Goal: Task Accomplishment & Management: Use online tool/utility

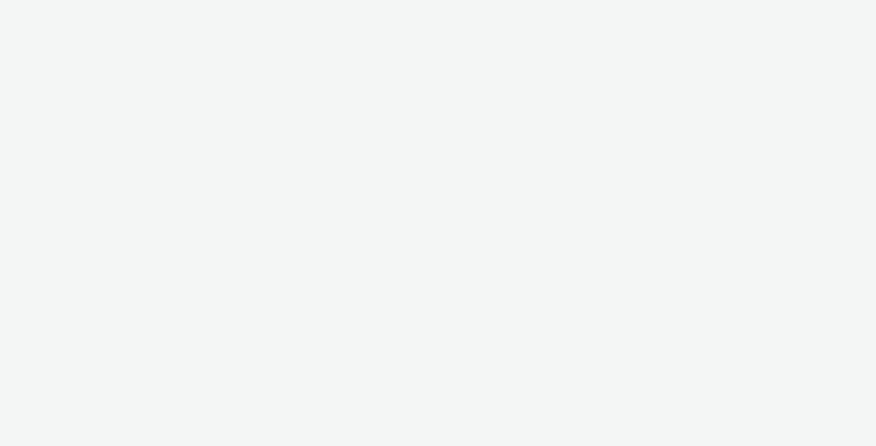
select select "11a7df10-284f-415c-b52a-427acf4c31ae"
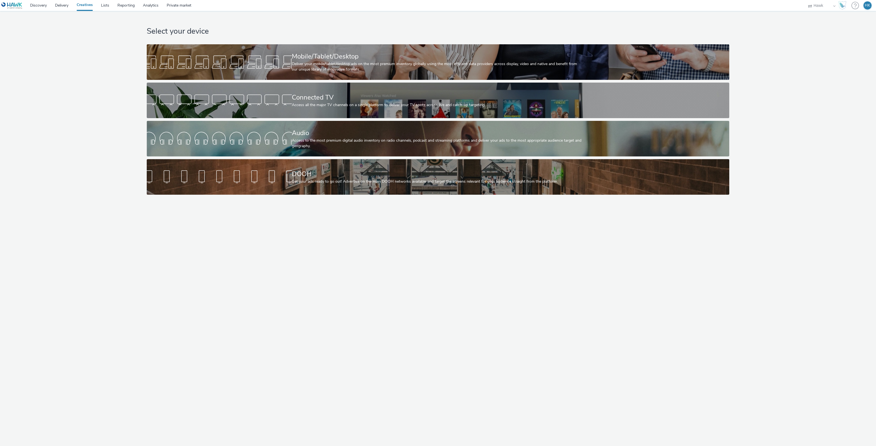
click at [114, 51] on div "Select your device Mobile/Tablet/Desktop Deliver your mobile/tablet/desktop ads…" at bounding box center [437, 104] width 879 height 187
click at [55, 8] on link "Delivery" at bounding box center [62, 5] width 22 height 11
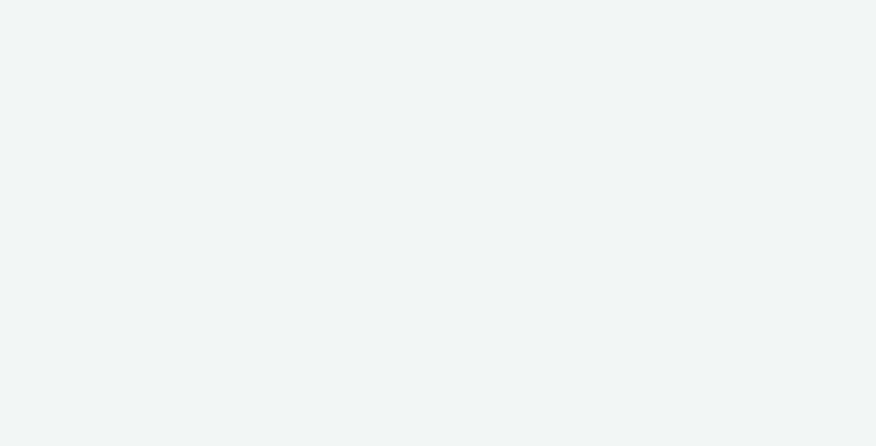
select select "11a7df10-284f-415c-b52a-427acf4c31ae"
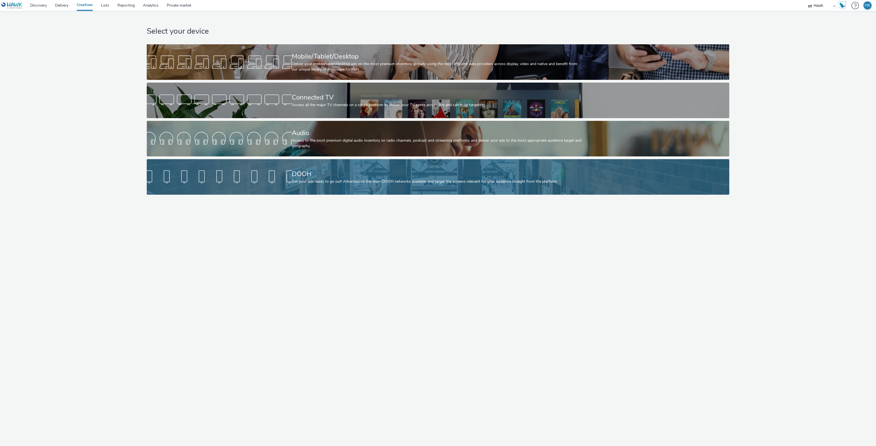
click at [367, 176] on div "DOOH" at bounding box center [437, 174] width 290 height 10
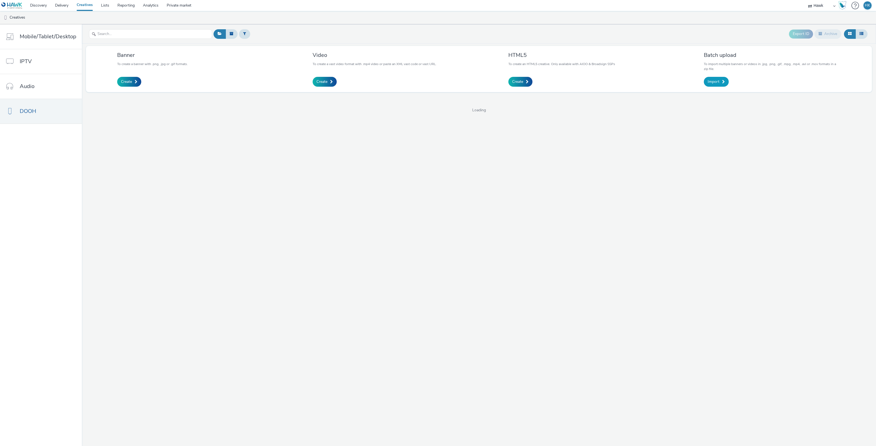
click at [718, 82] on span "Import" at bounding box center [713, 81] width 12 height 5
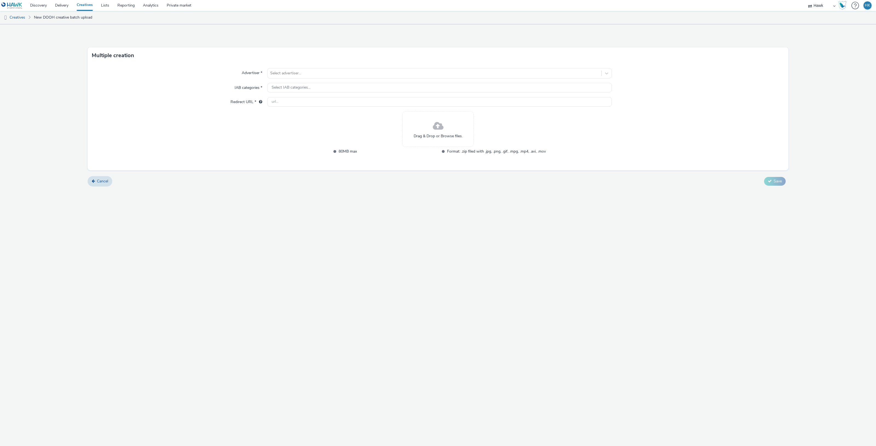
click at [410, 137] on div "Drag & Drop or Browse files." at bounding box center [437, 129] width 71 height 36
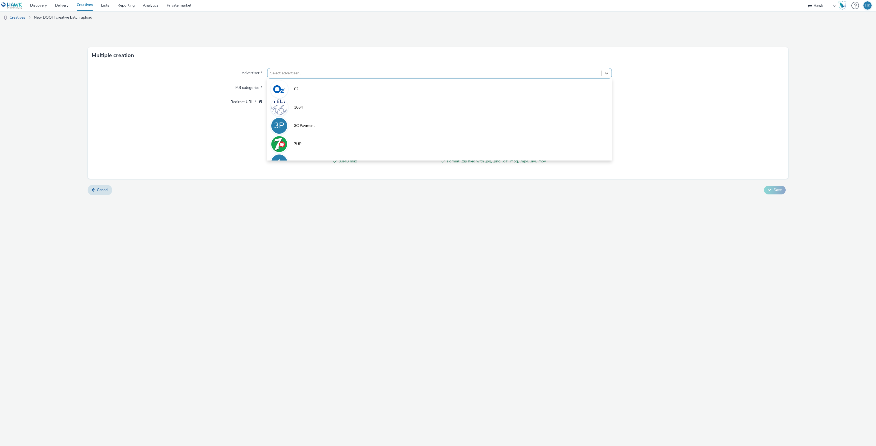
click at [322, 75] on div at bounding box center [434, 73] width 328 height 7
click at [133, 187] on div "Cancel Save" at bounding box center [438, 190] width 700 height 10
click at [328, 72] on div at bounding box center [434, 73] width 328 height 7
type input "ashbe"
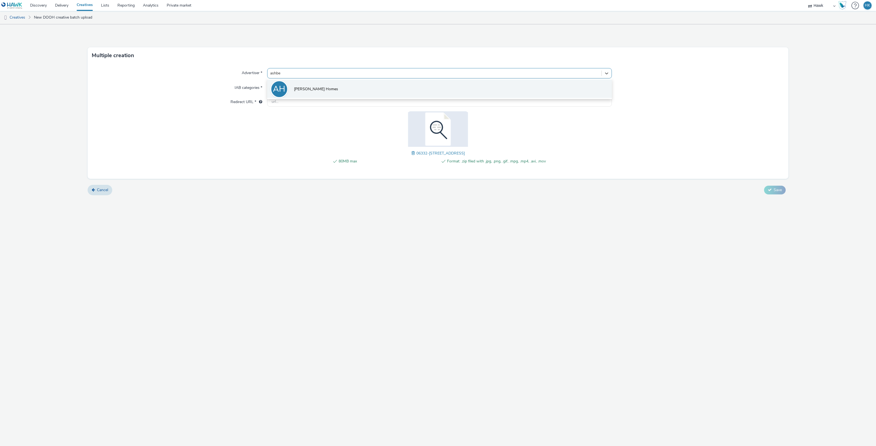
click at [331, 87] on li "AH Ashberry Homes" at bounding box center [439, 89] width 344 height 18
type input "http://www.ashberryhomes.co.uk"
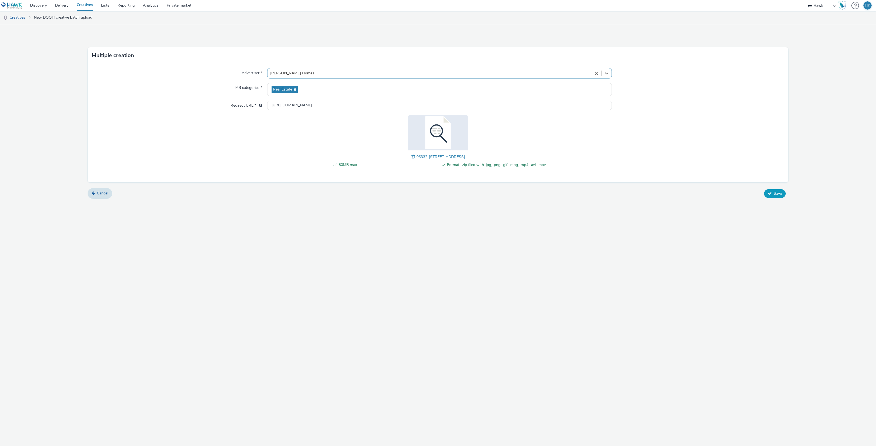
click at [780, 190] on button "Save" at bounding box center [775, 193] width 22 height 9
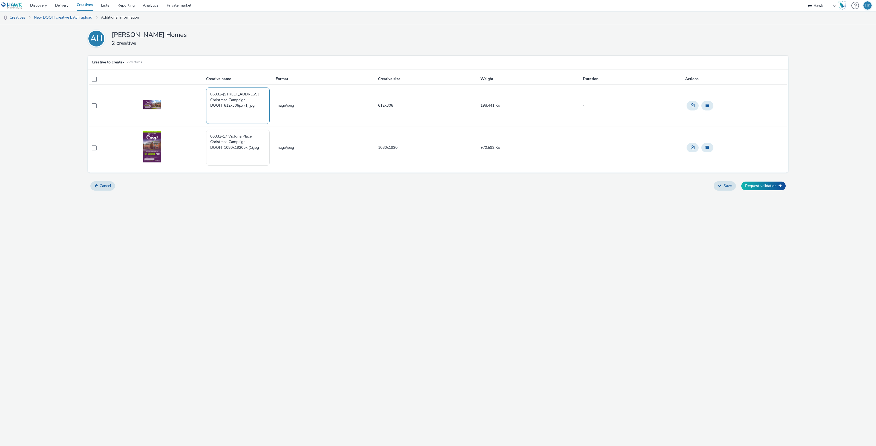
click at [253, 106] on textarea "06332-17 Victoria Place Christmas Campaign DOOH_612x306px (1).jpg" at bounding box center [237, 106] width 63 height 36
drag, startPoint x: 258, startPoint y: 106, endPoint x: 187, endPoint y: 82, distance: 74.2
click at [187, 82] on table "Creative name Format Creative size Weight Duration Actions 06332-17 Victoria Pl…" at bounding box center [438, 121] width 698 height 95
paste textarea "UK_Ashberry Homes_Victoria Place_Hawk_DOOH_Static_1080x1920__45695"
drag, startPoint x: 259, startPoint y: 97, endPoint x: 263, endPoint y: 101, distance: 5.6
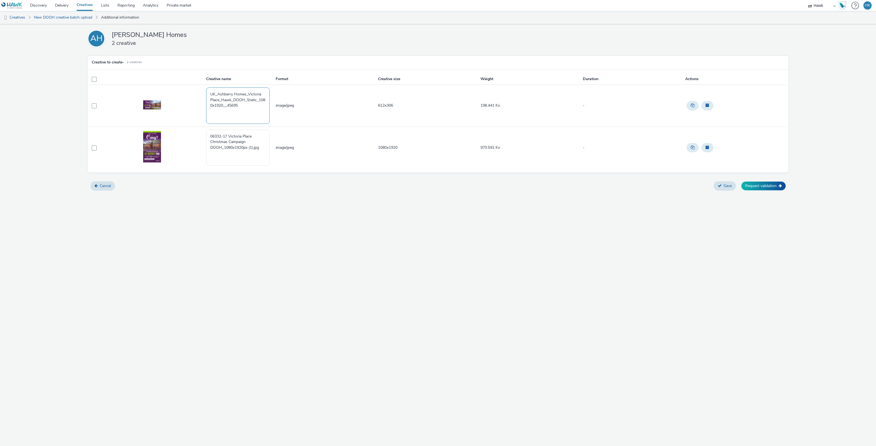
click at [263, 101] on textarea "UK_Ashberry Homes_Victoria Place_Hawk_DOOH_Static_1080x1920__45695" at bounding box center [237, 106] width 63 height 36
drag, startPoint x: 259, startPoint y: 100, endPoint x: 228, endPoint y: 109, distance: 32.7
click at [228, 109] on textarea "UK_Ashberry Homes_Victoria Place_Hawk_DOOH_Static_1080x1920__45695" at bounding box center [237, 106] width 63 height 36
drag, startPoint x: 236, startPoint y: 108, endPoint x: 224, endPoint y: 106, distance: 12.5
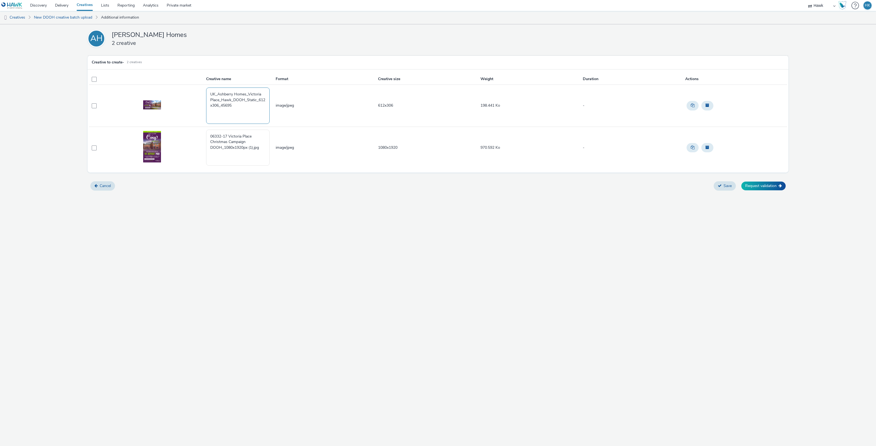
click at [224, 106] on textarea "UK_Ashberry Homes_Victoria Place_Hawk_DOOH_Static_612x306_45695" at bounding box center [237, 106] width 63 height 36
drag, startPoint x: 199, startPoint y: 88, endPoint x: 196, endPoint y: 84, distance: 5.3
click at [196, 84] on table "Creative name Format Creative size Weight Duration Actions UK_Ashberry Homes_Vi…" at bounding box center [438, 121] width 698 height 95
type textarea "UK_Ashberry Homes_Victoria Place_Hawk_DOOH_Static_612x306_24/9/2025"
drag, startPoint x: 264, startPoint y: 147, endPoint x: 183, endPoint y: 123, distance: 84.9
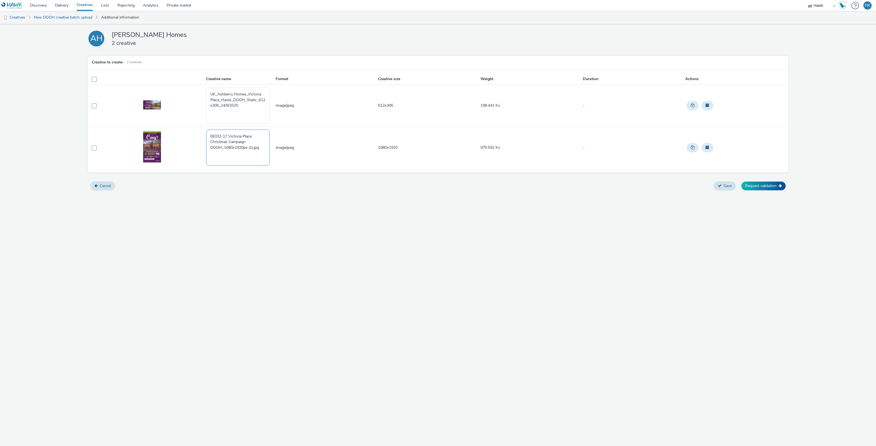
click at [183, 123] on tbody "UK_Ashberry Homes_Victoria Place_Hawk_DOOH_Static_612x306_24/9/2025 image/jpeg …" at bounding box center [438, 127] width 698 height 84
paste textarea "UK_Ashberry Homes_Victoria Place_Hawk_DOOH_Static_612x306_24/9/2025"
drag, startPoint x: 260, startPoint y: 142, endPoint x: 221, endPoint y: 148, distance: 40.2
click at [221, 148] on textarea "UK_Ashberry Homes_Victoria Place_Hawk_DOOH_Static_612x306_24/9/2025" at bounding box center [237, 148] width 63 height 36
type textarea "UK_Ashberry Homes_Victoria Place_Hawk_DOOH_Static_1080x1920_24/9/2025"
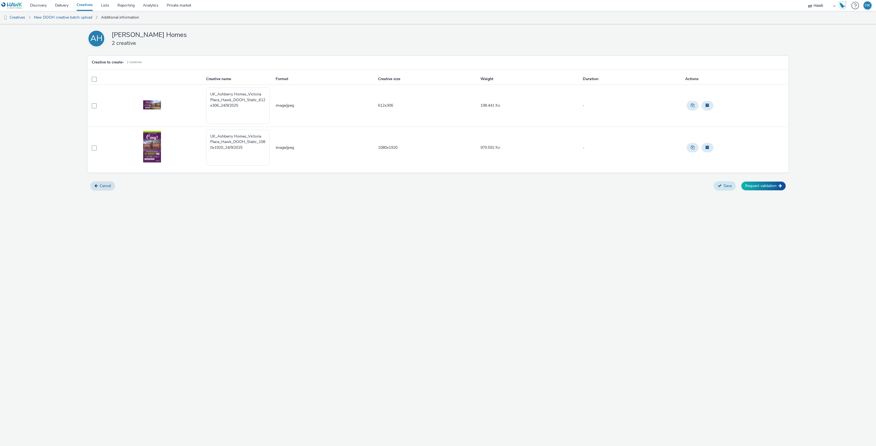
click at [721, 185] on button "Save" at bounding box center [724, 185] width 22 height 9
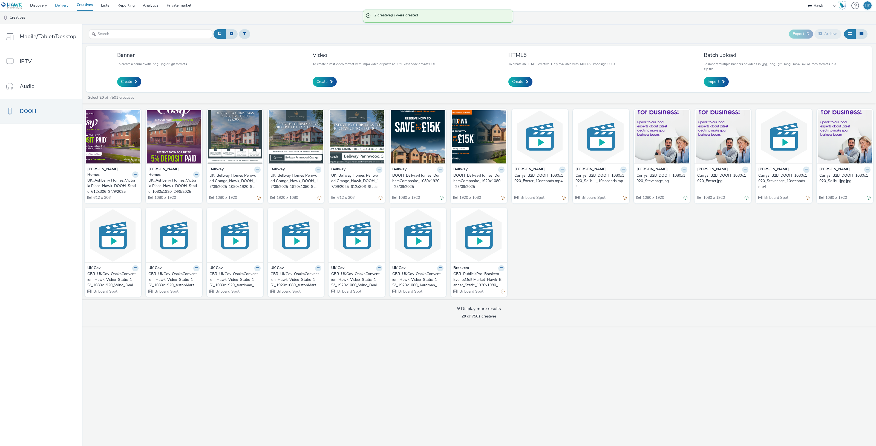
click at [69, 7] on link "Delivery" at bounding box center [62, 5] width 22 height 11
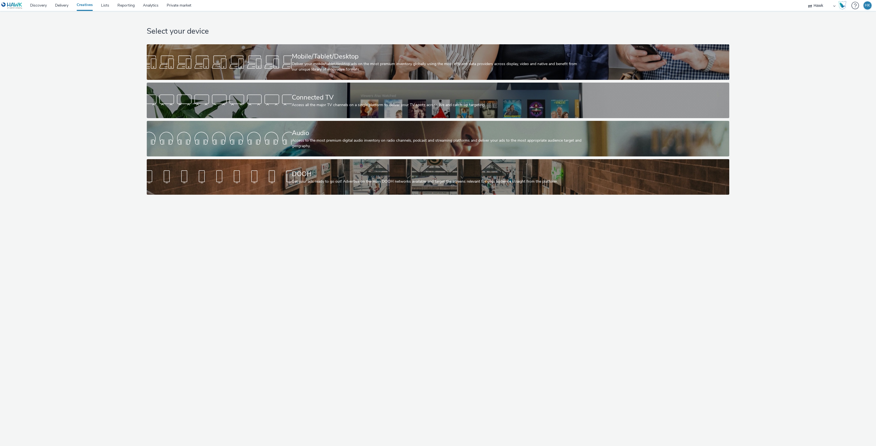
select select "11a7df10-284f-415c-b52a-427acf4c31ae"
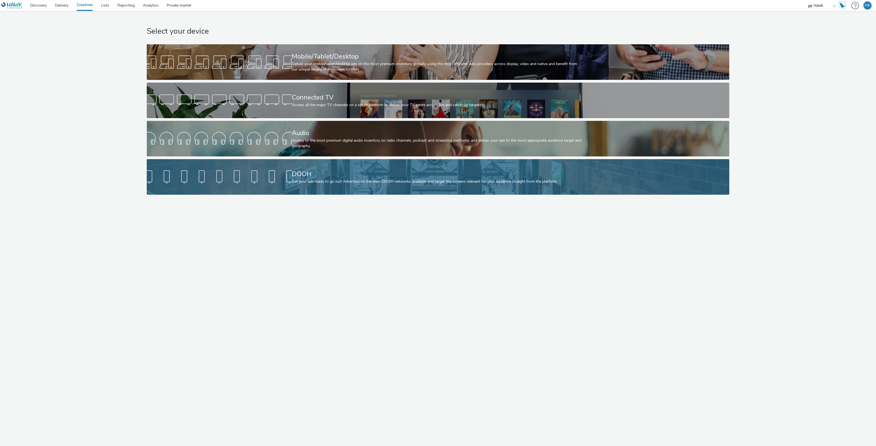
click at [376, 178] on div "DOOH" at bounding box center [437, 174] width 290 height 10
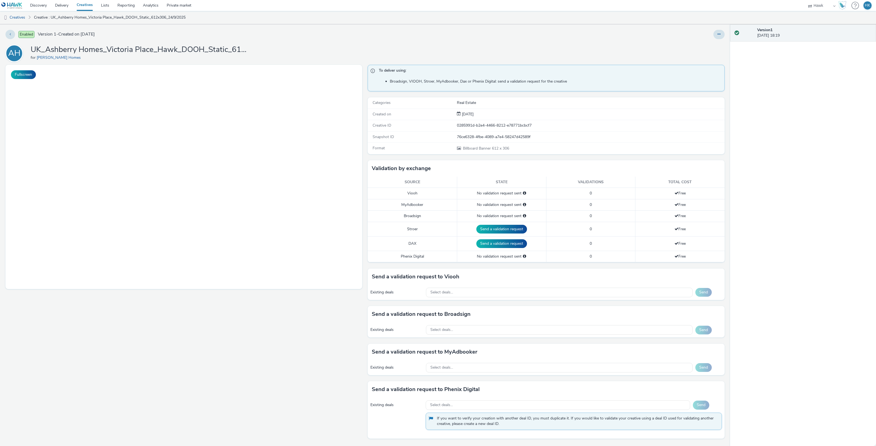
select select "11a7df10-284f-415c-b52a-427acf4c31ae"
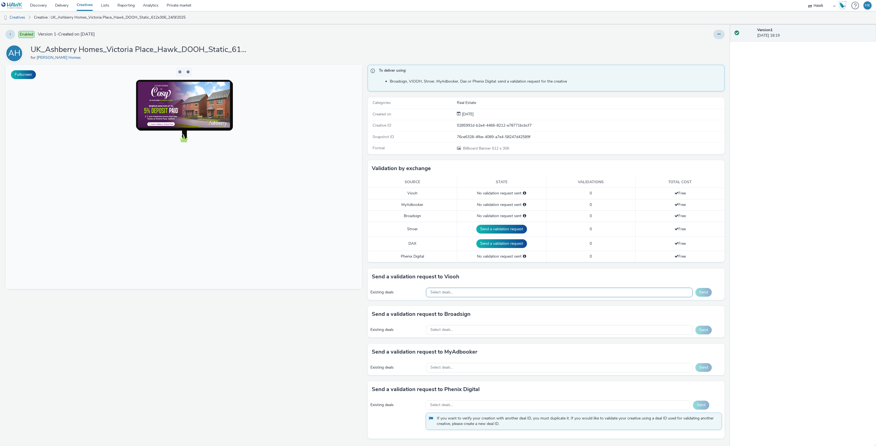
click at [448, 292] on span "Select deals..." at bounding box center [441, 292] width 23 height 5
paste input "AO_Bauer-ClearChannel_Malls"
type input "AO_Bauer-ClearChannel_Malls"
click at [465, 332] on div "Select deals..." at bounding box center [559, 330] width 267 height 10
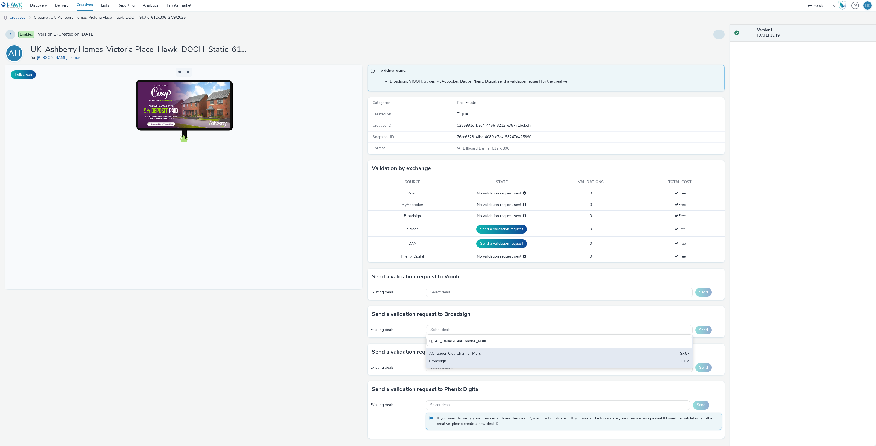
type input "AO_Bauer-ClearChannel_Malls"
click at [474, 359] on div "AO_Bauer-ClearChannel_Malls $7.87 Broadsign CPM" at bounding box center [559, 357] width 266 height 19
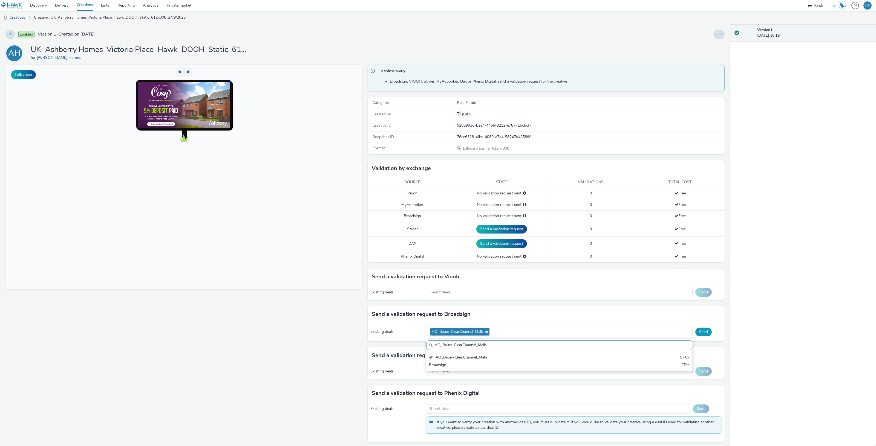
click at [699, 333] on button "Send" at bounding box center [703, 332] width 16 height 9
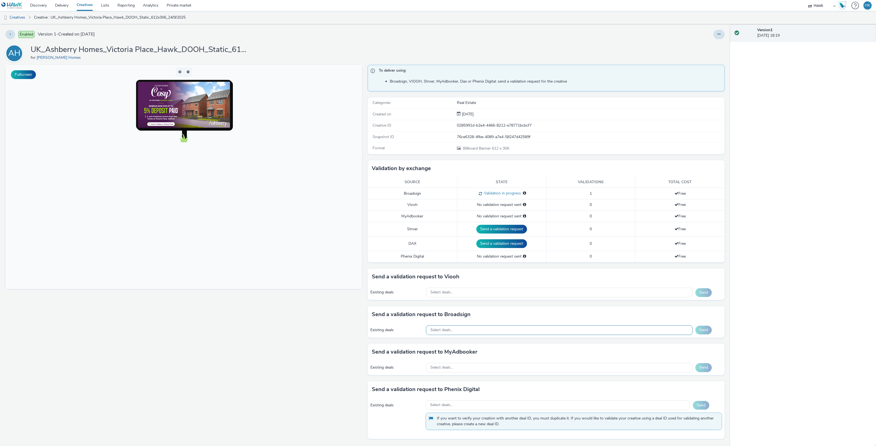
click at [456, 332] on div "Select deals..." at bounding box center [559, 331] width 267 height 10
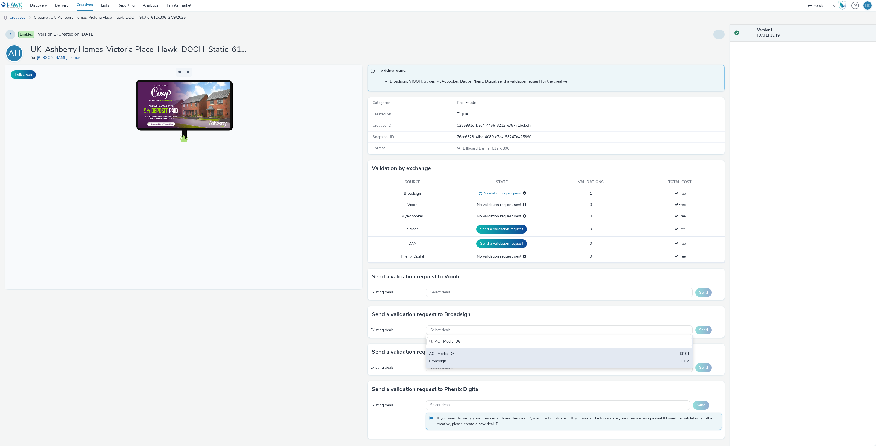
type input "AO_iMedia_D6"
click at [465, 352] on div "AO_iMedia_D6" at bounding box center [515, 354] width 173 height 6
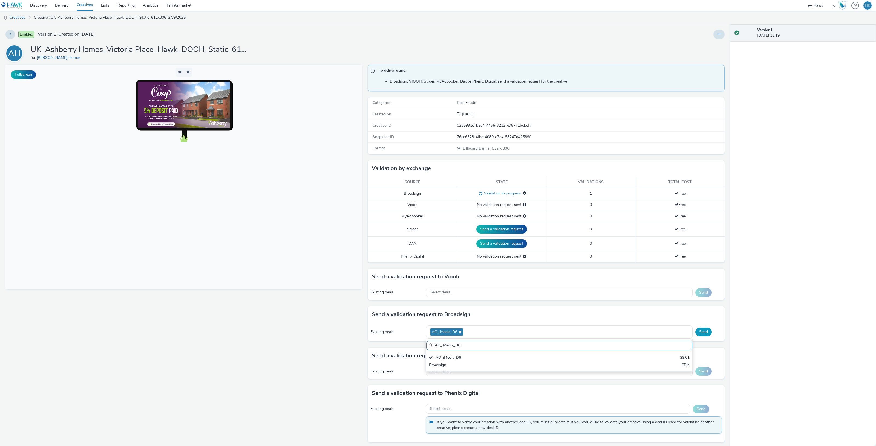
click at [695, 334] on button "Send" at bounding box center [703, 332] width 16 height 9
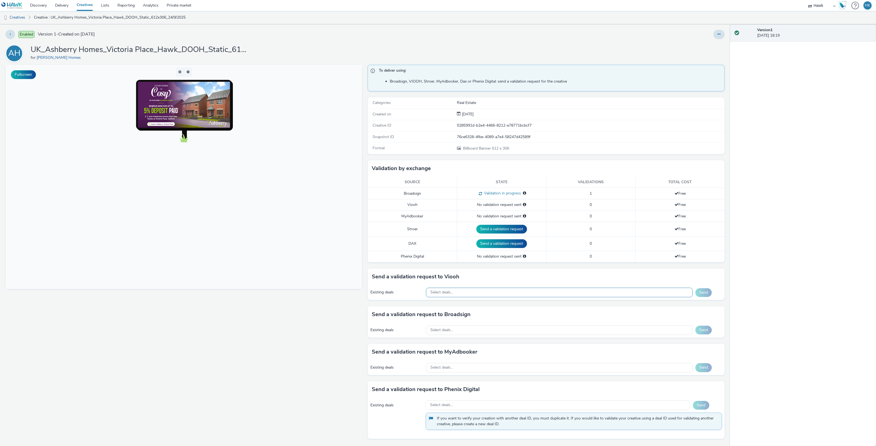
click at [463, 290] on div "Select deals..." at bounding box center [559, 293] width 267 height 10
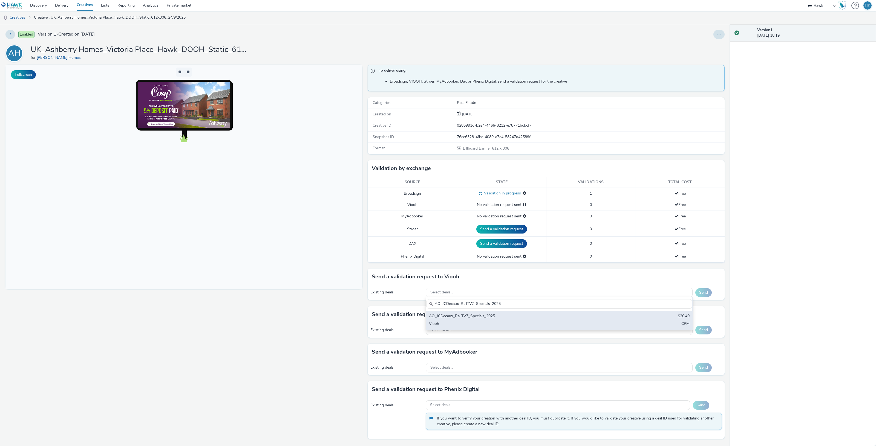
type input "AO_JCDecaux_RailTVZ_Specials_2025"
click at [473, 316] on div "AO_JCDecaux_RailTVZ_Specials_2025" at bounding box center [515, 317] width 173 height 6
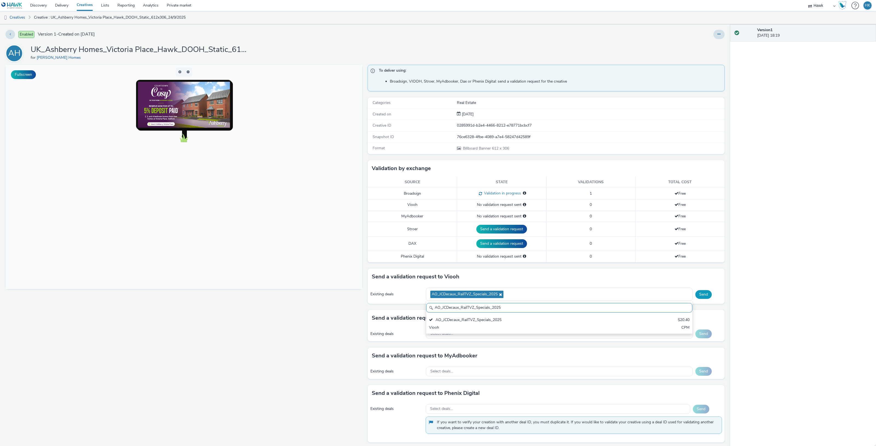
click at [695, 298] on button "Send" at bounding box center [703, 294] width 16 height 9
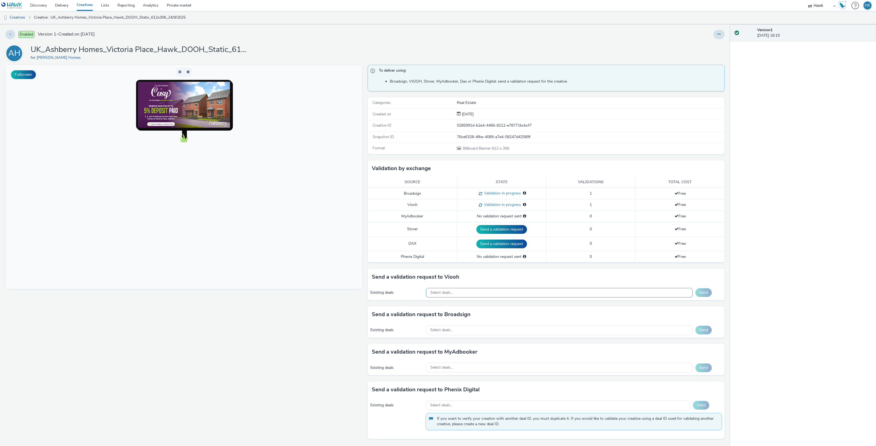
click at [467, 298] on div "Existing deals Select deals... Send" at bounding box center [545, 292] width 357 height 15
click at [467, 294] on div "Select deals..." at bounding box center [559, 293] width 267 height 10
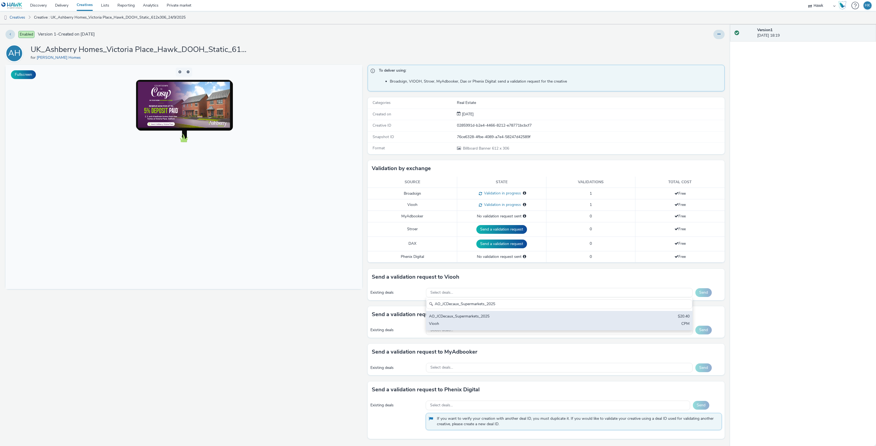
type input "AO_JCDecaux_Supermarkets_2025"
click at [481, 317] on div "AO_JCDecaux_Supermarkets_2025" at bounding box center [515, 317] width 173 height 6
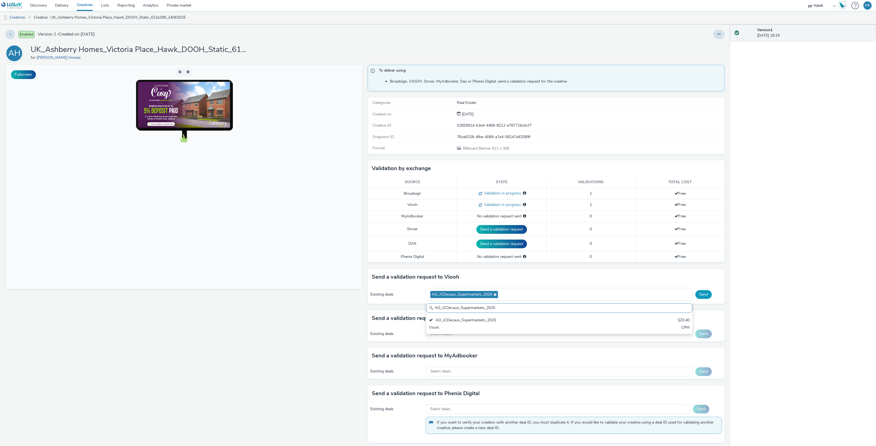
click at [699, 299] on button "Send" at bounding box center [703, 294] width 16 height 9
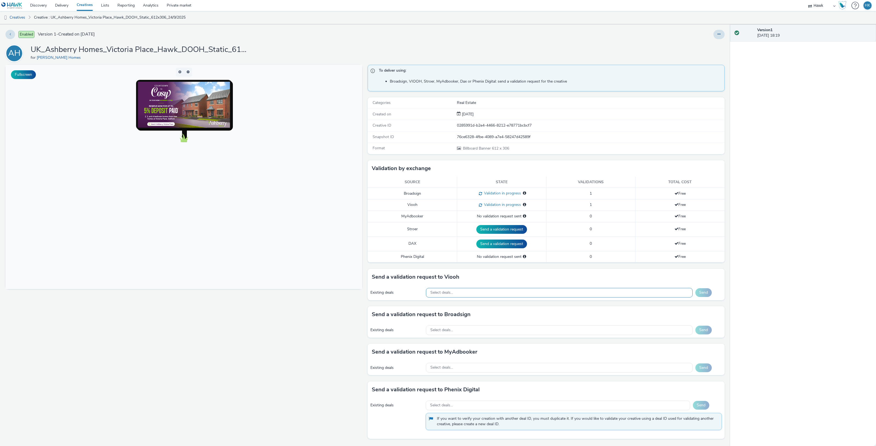
click at [442, 293] on span "Select deals..." at bounding box center [441, 293] width 23 height 5
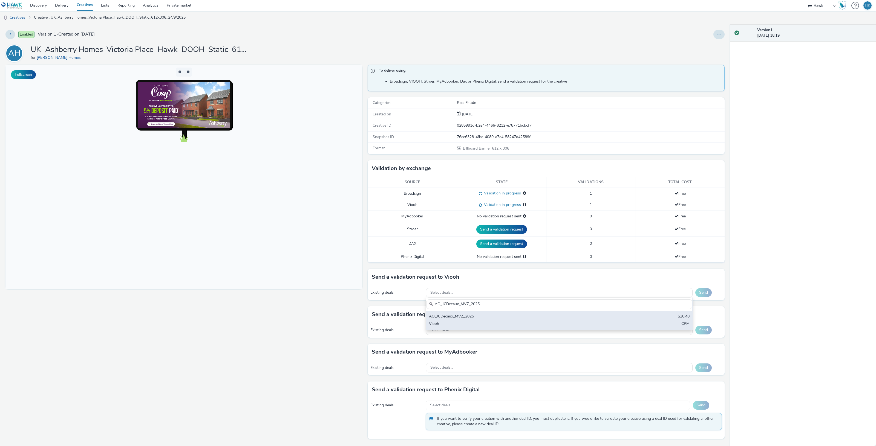
type input "AO_JCDecaux_MVZ_2025"
click at [487, 319] on div "AO_JCDecaux_MVZ_2025" at bounding box center [515, 317] width 173 height 6
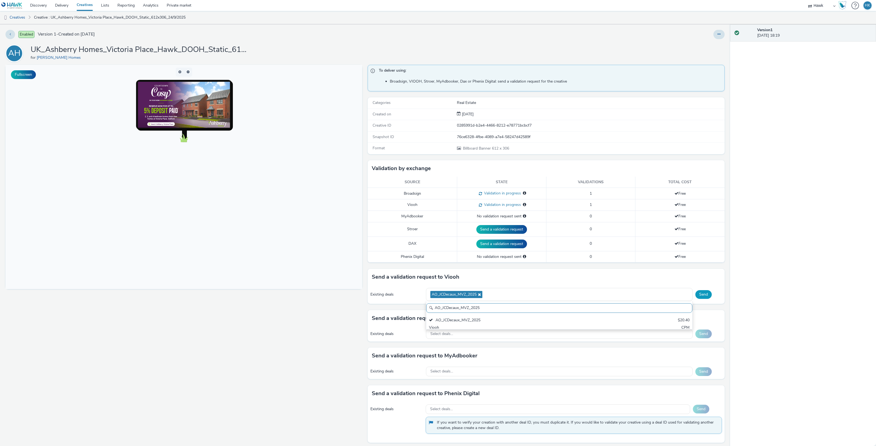
click at [696, 297] on button "Send" at bounding box center [703, 294] width 16 height 9
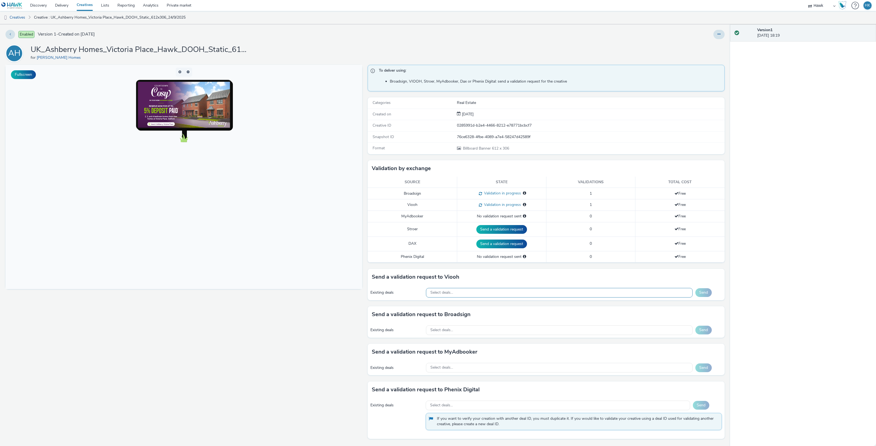
click at [451, 292] on span "Select deals..." at bounding box center [441, 293] width 23 height 5
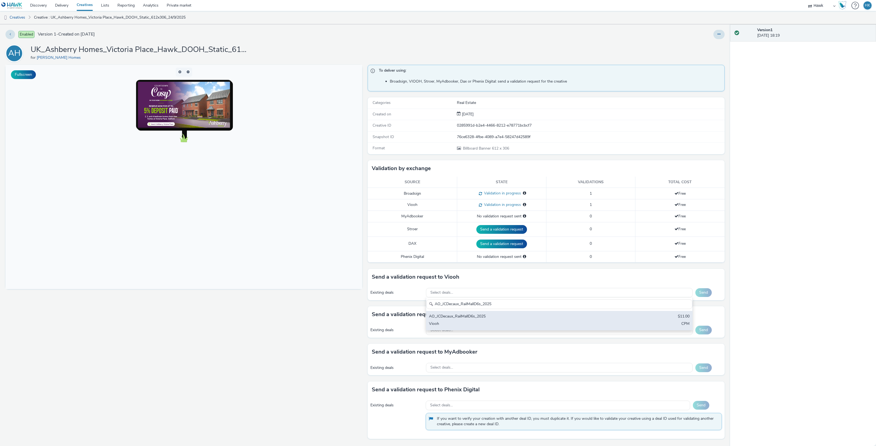
type input "AO_JCDecaux_RailMallD6s_2025"
click at [481, 320] on div "AO_JCDecaux_RailMallD6s_2025" at bounding box center [515, 317] width 173 height 6
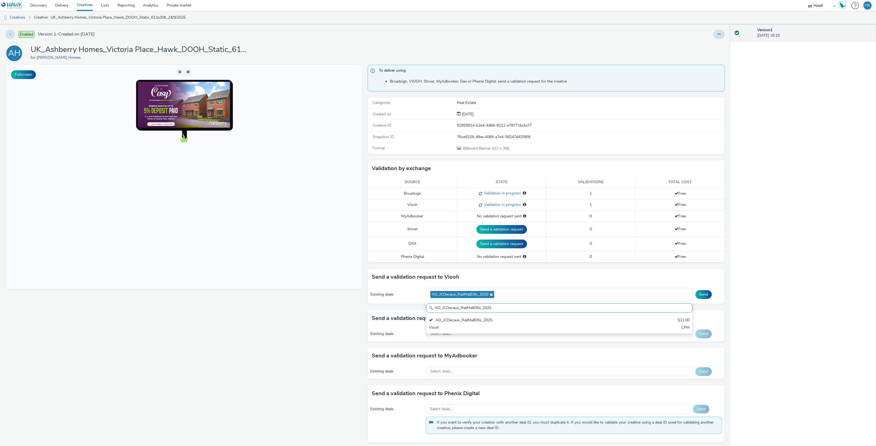
click at [706, 292] on div "Send" at bounding box center [708, 294] width 26 height 9
click at [703, 293] on button "Send" at bounding box center [703, 294] width 16 height 9
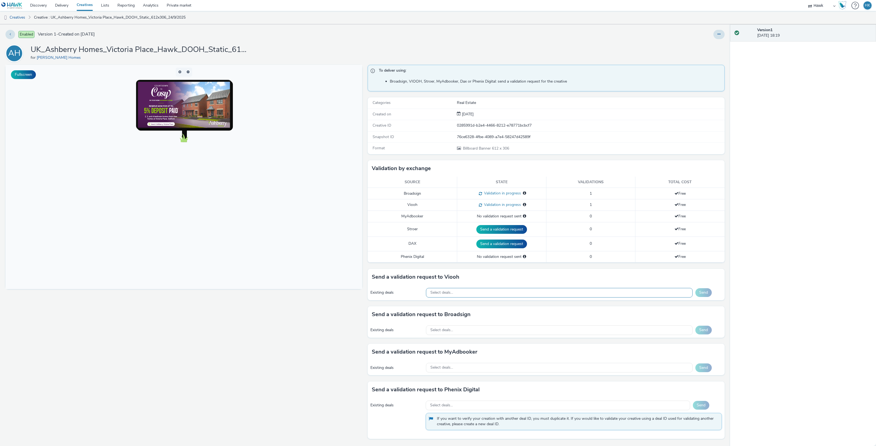
click at [457, 296] on div "Select deals..." at bounding box center [559, 293] width 267 height 10
paste input "AO_JCDecaux_D6s_2025"
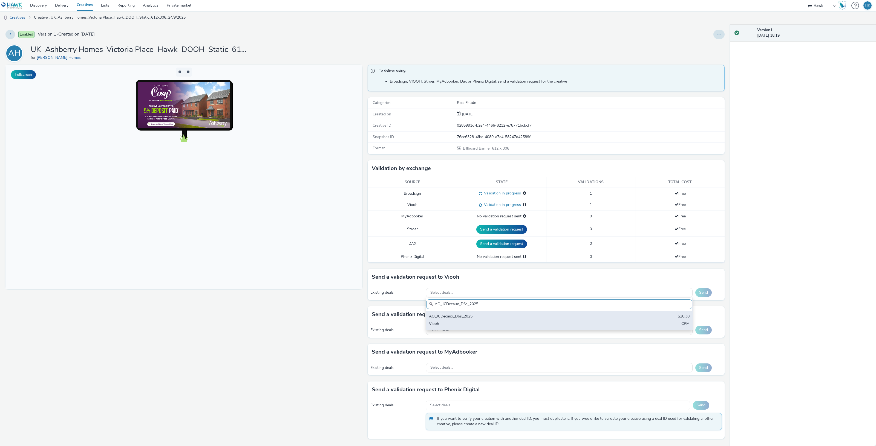
type input "AO_JCDecaux_D6s_2025"
click at [468, 323] on div "Viooh" at bounding box center [515, 324] width 173 height 6
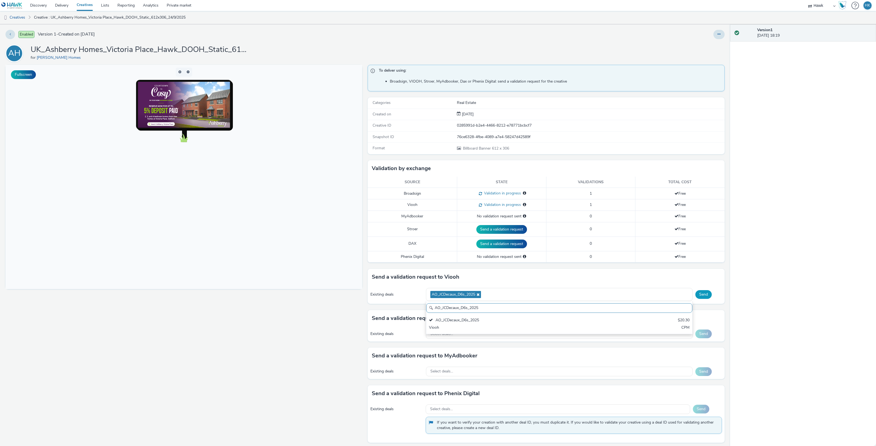
click at [699, 296] on button "Send" at bounding box center [703, 294] width 16 height 9
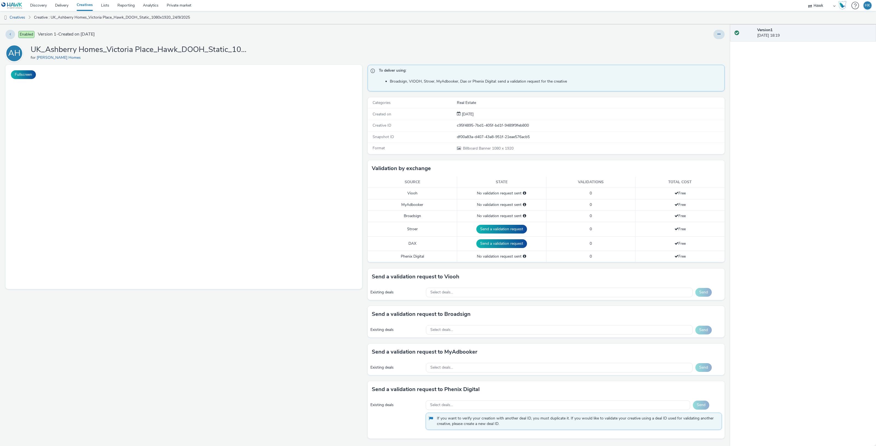
select select "11a7df10-284f-415c-b52a-427acf4c31ae"
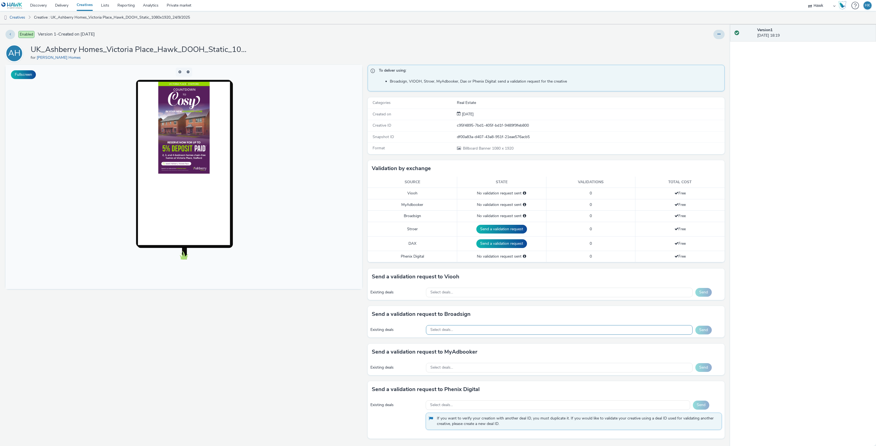
click at [469, 329] on div "Select deals..." at bounding box center [559, 330] width 267 height 10
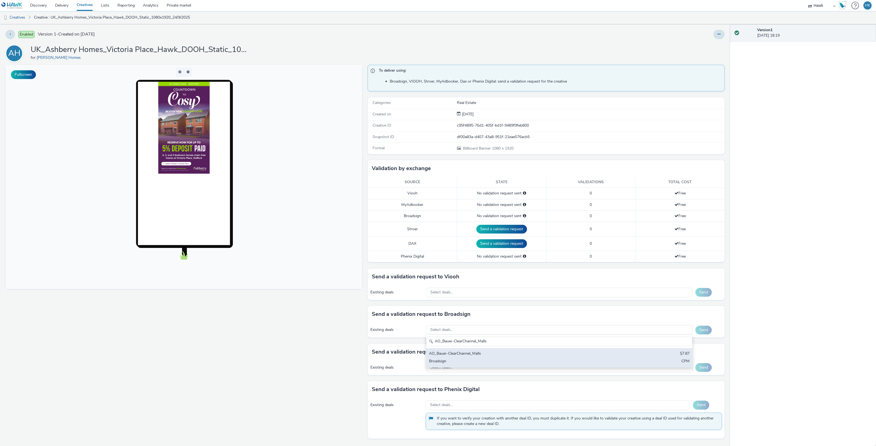
type input "AO_Bauer-ClearChannel_Malls"
click at [479, 359] on div "AO_Bauer-ClearChannel_Malls $7.87 Broadsign CPM" at bounding box center [559, 357] width 266 height 19
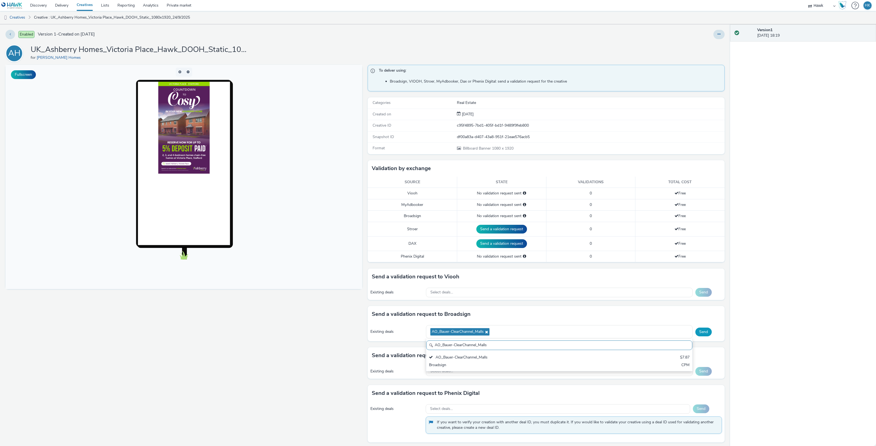
click at [695, 331] on button "Send" at bounding box center [703, 332] width 16 height 9
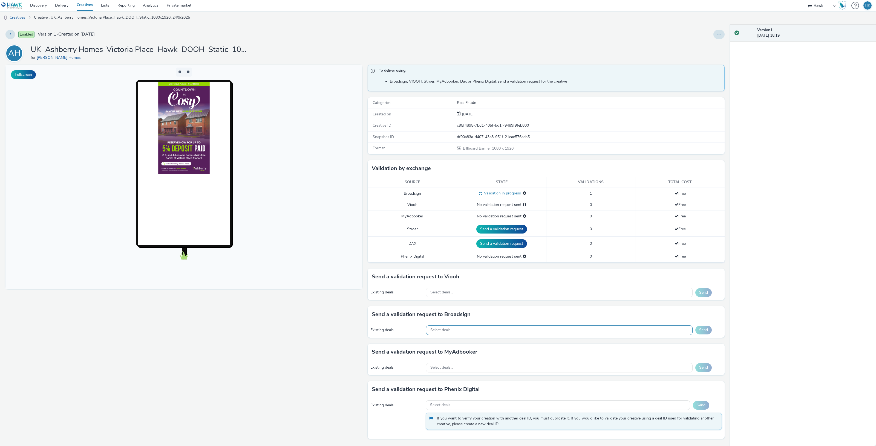
click at [471, 332] on div "Select deals..." at bounding box center [559, 331] width 267 height 10
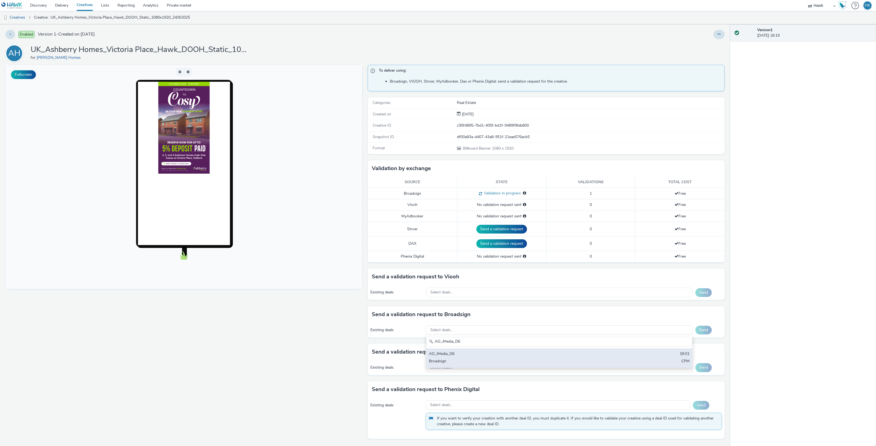
type input "AO_iMedia_D6"
click at [478, 352] on div "AO_iMedia_D6" at bounding box center [515, 354] width 173 height 6
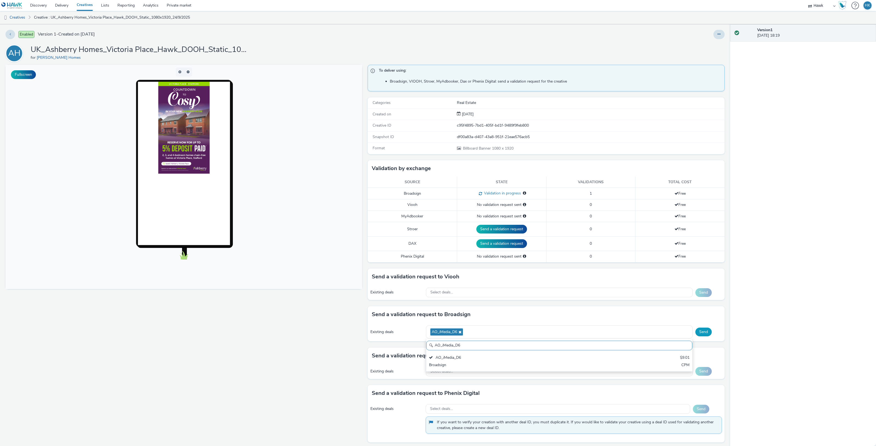
click at [695, 333] on button "Send" at bounding box center [703, 332] width 16 height 9
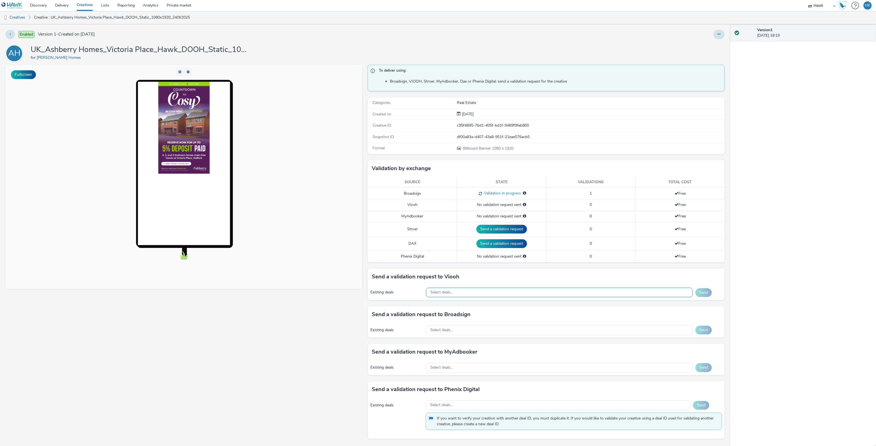
click at [486, 295] on div "Select deals..." at bounding box center [559, 293] width 267 height 10
type input "AO_JCDecaux_D6s_2025"
click at [493, 316] on div "AO_JCDecaux_D6s_2025" at bounding box center [515, 317] width 173 height 6
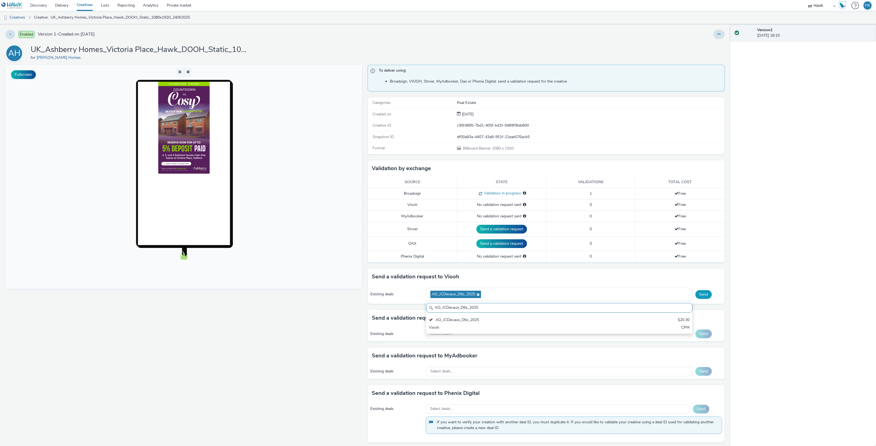
click at [698, 299] on button "Send" at bounding box center [703, 294] width 16 height 9
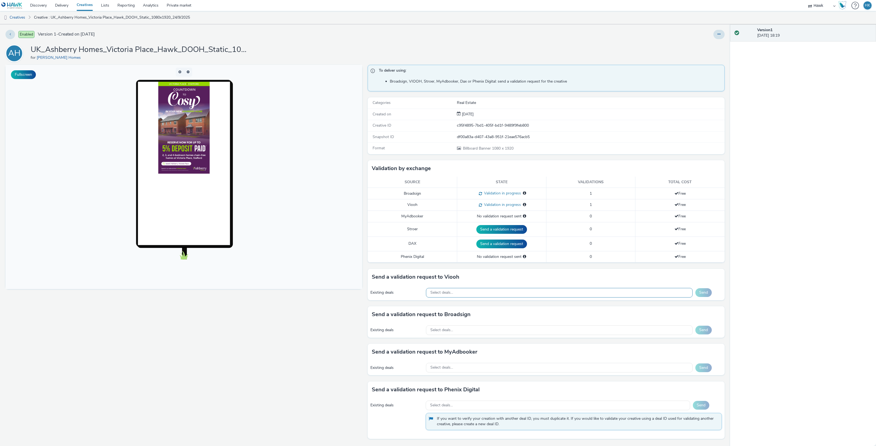
click at [457, 292] on div "Select deals..." at bounding box center [559, 293] width 267 height 10
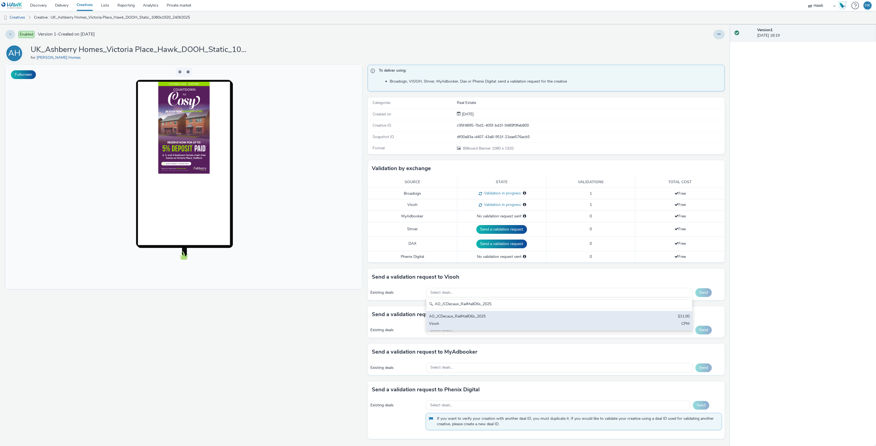
type input "AO_JCDecaux_RailMallD6s_2025"
click at [480, 322] on div "Viooh" at bounding box center [515, 324] width 173 height 6
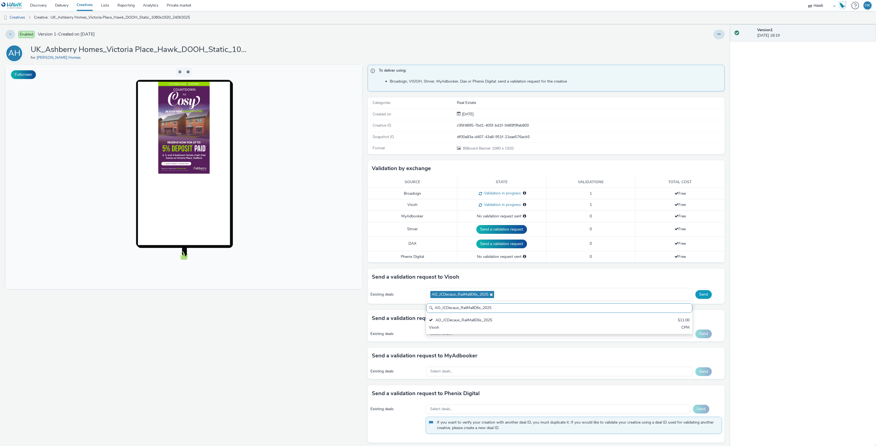
click at [698, 296] on button "Send" at bounding box center [703, 294] width 16 height 9
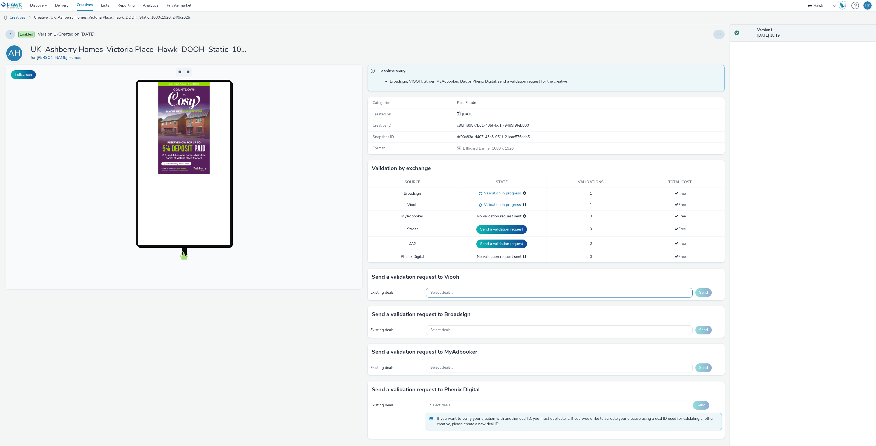
click at [465, 295] on div "Select deals..." at bounding box center [559, 293] width 267 height 10
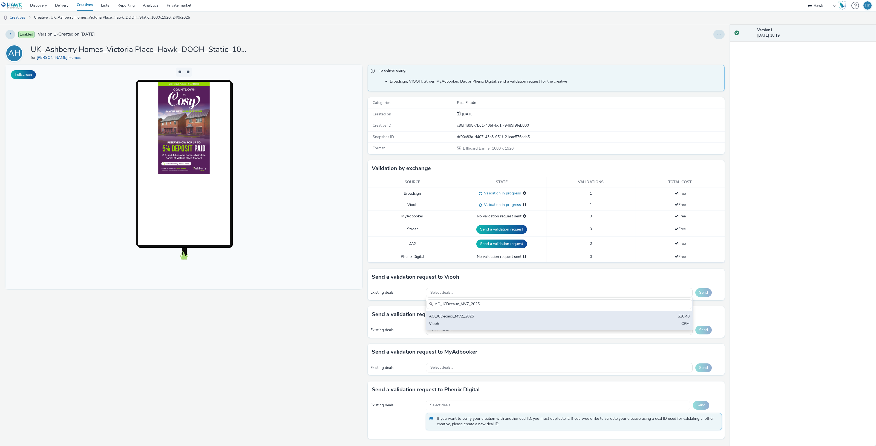
type input "AO_JCDecaux_MVZ_2025"
click at [470, 317] on div "AO_JCDecaux_MVZ_2025" at bounding box center [515, 317] width 173 height 6
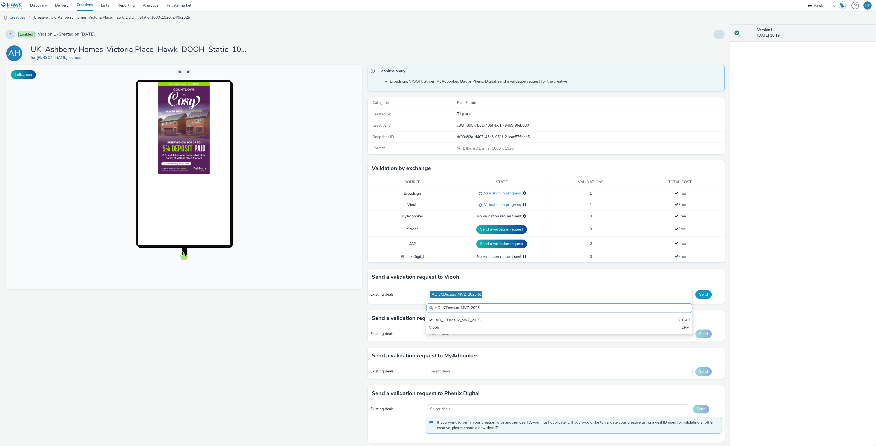
click at [699, 297] on button "Send" at bounding box center [703, 294] width 16 height 9
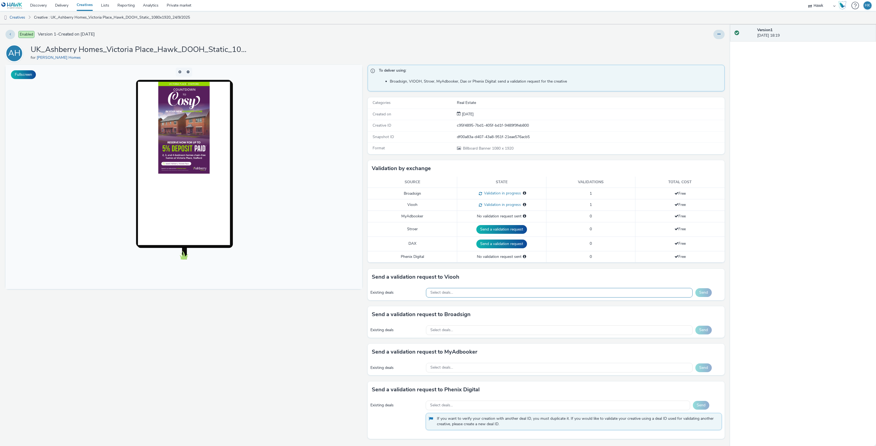
drag, startPoint x: 454, startPoint y: 301, endPoint x: 455, endPoint y: 296, distance: 4.7
click at [454, 298] on div "Existing deals Select deals... Send" at bounding box center [545, 292] width 357 height 15
click at [455, 294] on div "Select deals..." at bounding box center [559, 293] width 267 height 10
paste input "AO_JCDecaux_Supermarkets_2025"
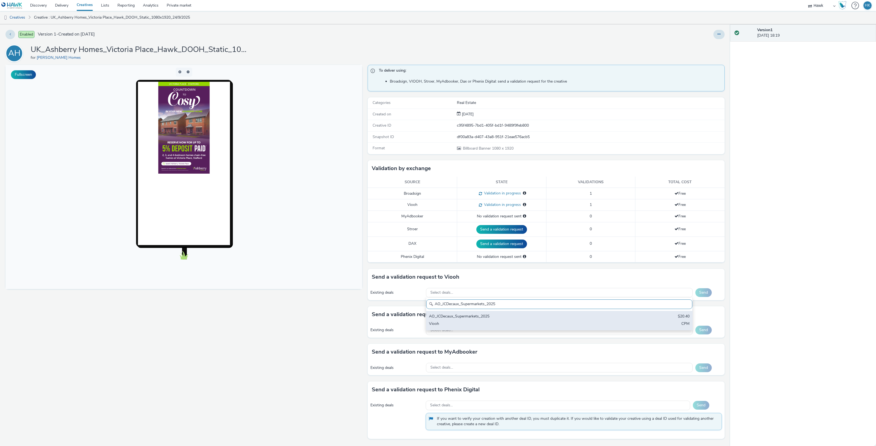
type input "AO_JCDecaux_Supermarkets_2025"
click at [460, 315] on div "AO_JCDecaux_Supermarkets_2025" at bounding box center [515, 317] width 173 height 6
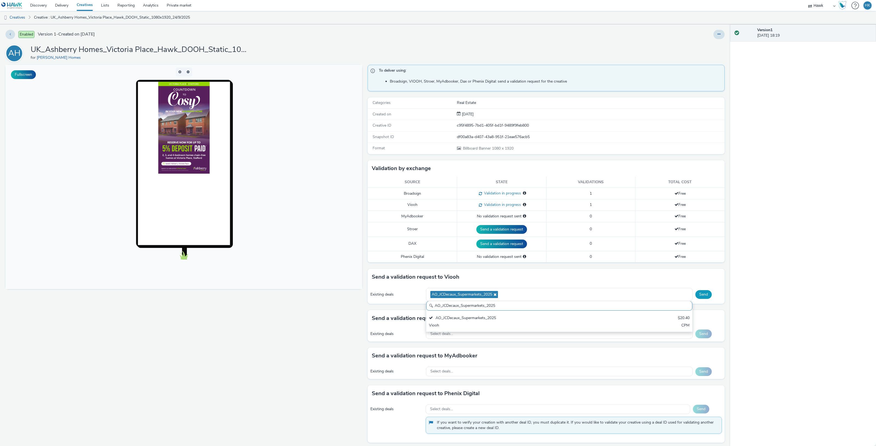
click at [702, 297] on button "Send" at bounding box center [703, 294] width 16 height 9
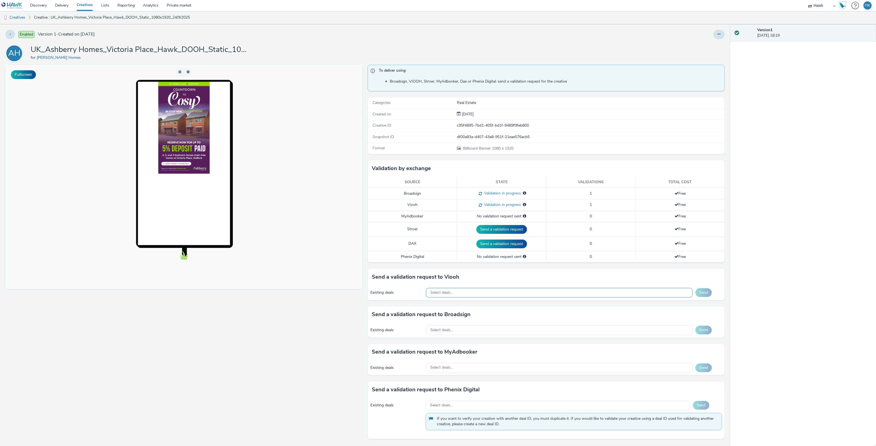
click at [446, 290] on div "Select deals..." at bounding box center [559, 293] width 267 height 10
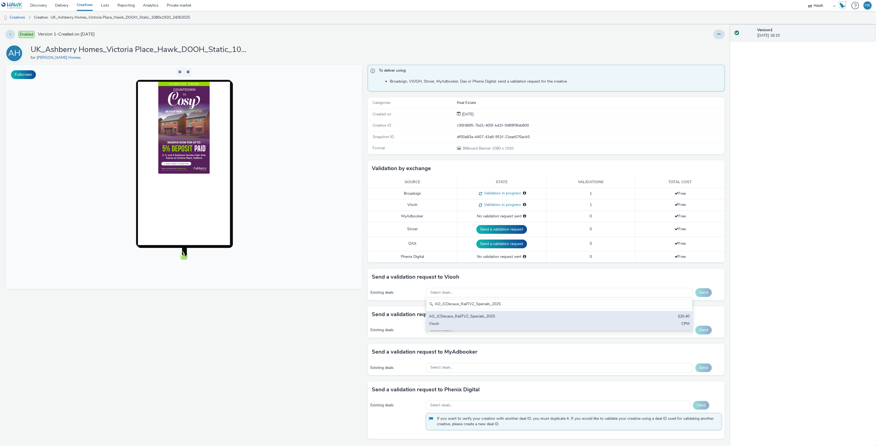
type input "AO_JCDecaux_RailTVZ_Specials_2025"
click at [480, 321] on div "AO_JCDecaux_RailTVZ_Specials_2025 $20.40 Viooh CPM" at bounding box center [559, 320] width 266 height 19
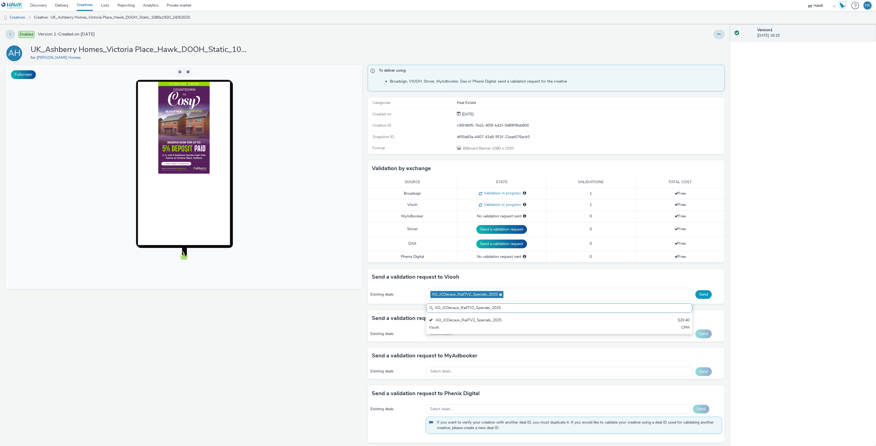
drag, startPoint x: 695, startPoint y: 302, endPoint x: 696, endPoint y: 299, distance: 3.7
click at [696, 302] on div "Existing deals AO_JCDecaux_RailTVZ_Specials_2025 AO_JCDecaux_RailTVZ_Specials_2…" at bounding box center [545, 294] width 357 height 19
click at [696, 299] on button "Send" at bounding box center [703, 294] width 16 height 9
